Goal: Task Accomplishment & Management: Use online tool/utility

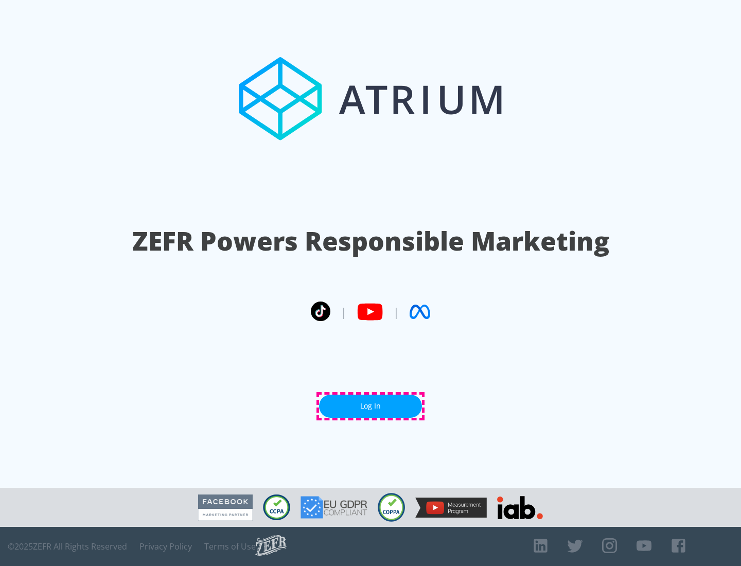
click at [371, 406] on link "Log In" at bounding box center [370, 406] width 103 height 23
